Goal: Task Accomplishment & Management: Complete application form

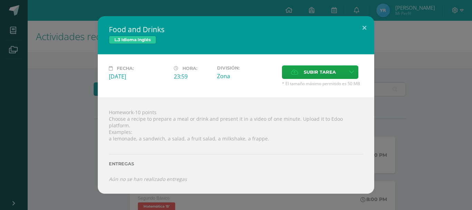
scroll to position [145, 0]
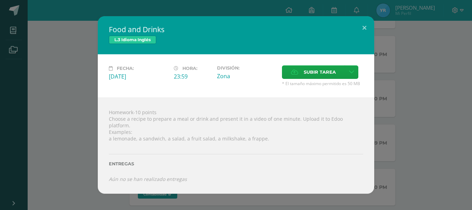
click at [264, 176] on div "Aún no se han realizado entregas" at bounding box center [236, 179] width 254 height 7
click at [312, 77] on span "Subir tarea" at bounding box center [320, 72] width 32 height 13
click at [0, 0] on input "Subir tarea" at bounding box center [0, 0] width 0 height 0
click at [355, 79] on link at bounding box center [351, 71] width 13 height 13
click at [340, 88] on link "Subir enlace" at bounding box center [327, 90] width 69 height 11
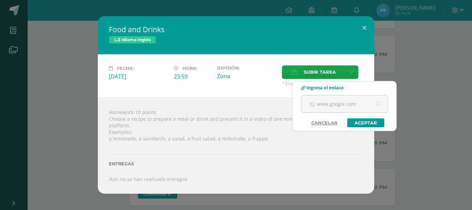
click at [338, 109] on input "text" at bounding box center [344, 103] width 86 height 17
paste input "https://www.canva.com/design/DAGyyMLvMMw/fQIP7xWWMaZbZsy2xAxdmA/edit?utm_conten…"
type input "https://www.canva.com/design/DAGyyMLvMMw/fQIP7xWWMaZbZsy2xAxdmA/edit?utm_conten…"
click at [361, 124] on link "Aceptar" at bounding box center [365, 122] width 37 height 9
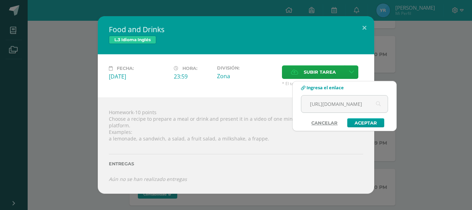
scroll to position [0, 0]
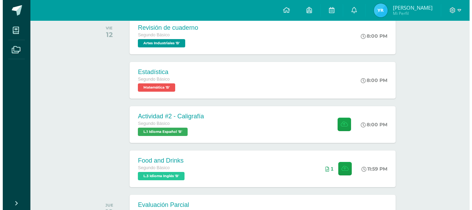
scroll to position [119, 0]
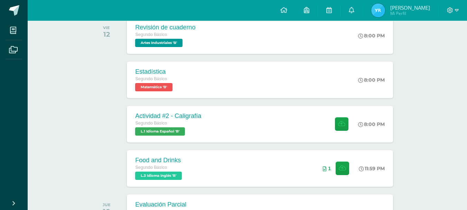
click at [237, 156] on div "Food and Drinks Segundo Básico L.3 Idioma Inglés 'B' 11:59 PM 1 Food and Drinks…" at bounding box center [260, 168] width 266 height 37
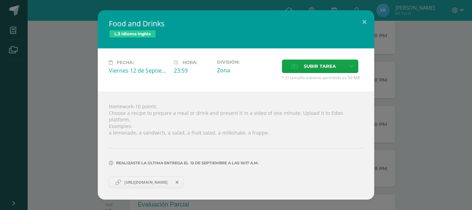
click at [171, 179] on span "https://www.canva.com/design/DAGyyMLvMMw/fQIP7xWWMaZbZsy2xAxdmA/edit?utm_conten…" at bounding box center [146, 182] width 50 height 6
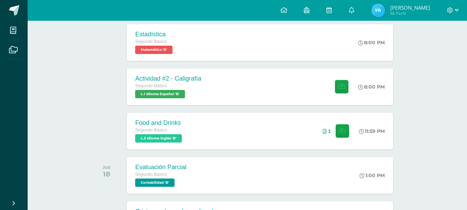
scroll to position [161, 0]
